Goal: Check status: Check status

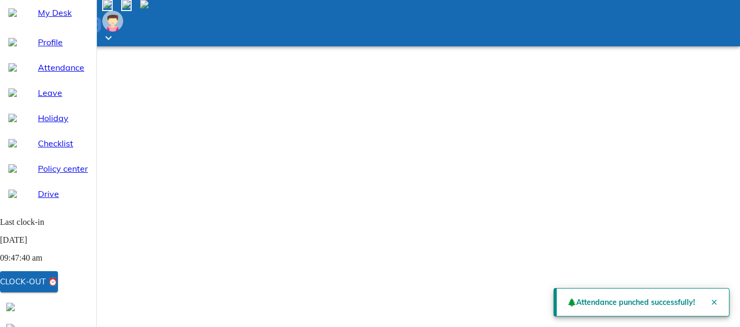
select select "9"
click at [43, 124] on span "Holiday" at bounding box center [63, 118] width 50 height 13
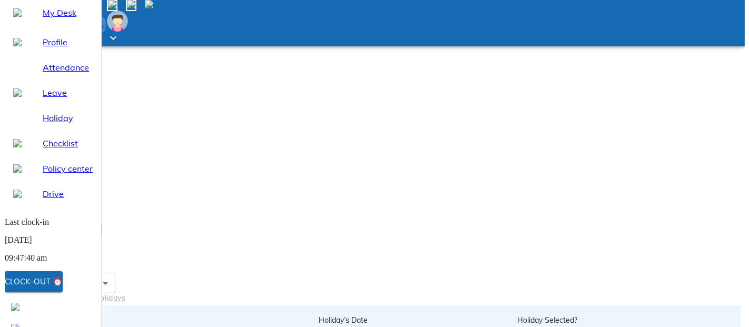
scroll to position [113, 0]
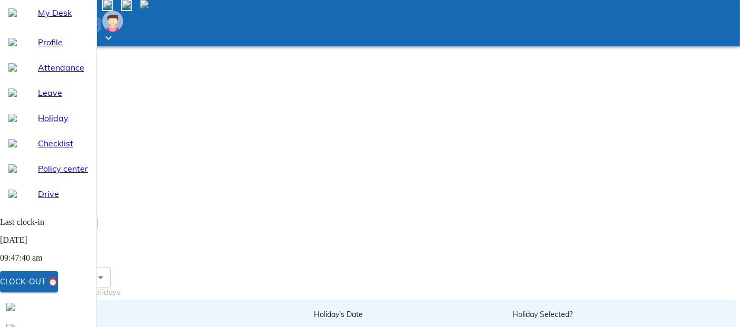
click at [149, 8] on img at bounding box center [144, 4] width 8 height 8
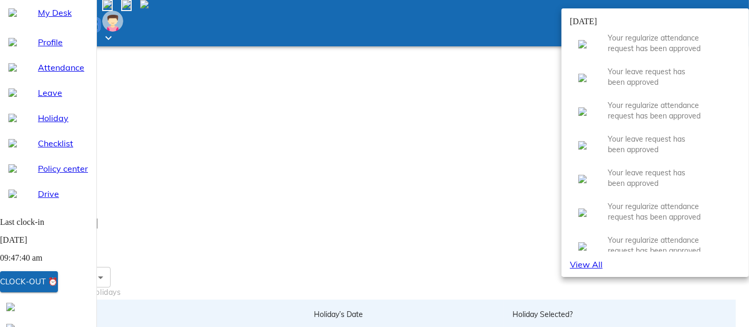
click at [673, 53] on p "Your regularize attendance request has been approved" at bounding box center [655, 43] width 95 height 21
click at [704, 45] on div at bounding box center [717, 43] width 29 height 4
